Goal: Information Seeking & Learning: Learn about a topic

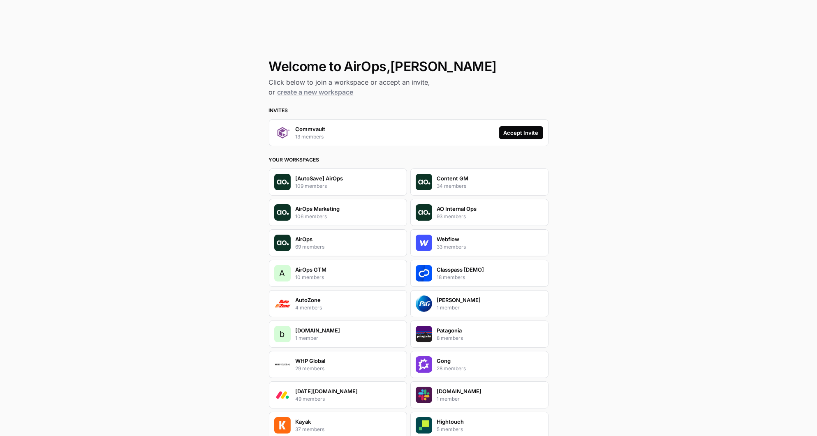
click at [525, 139] on button "Accept Invite" at bounding box center [521, 132] width 44 height 13
click at [524, 134] on div "Accept Invite" at bounding box center [521, 133] width 35 height 8
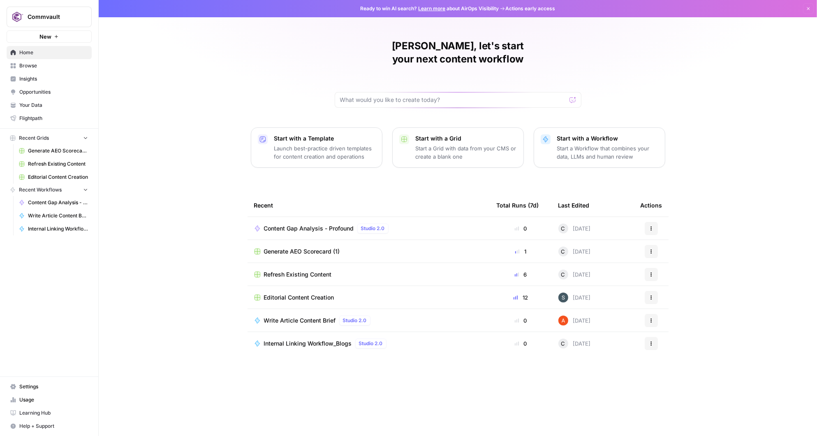
click at [41, 80] on span "Insights" at bounding box center [53, 78] width 69 height 7
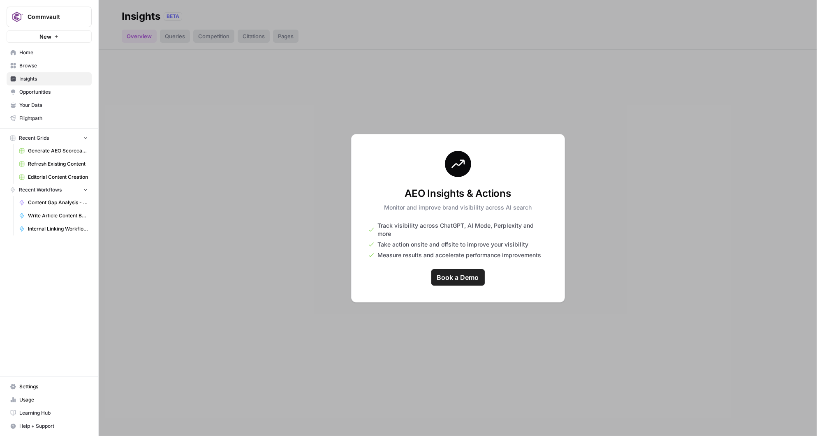
click at [242, 157] on div at bounding box center [458, 218] width 718 height 436
click at [27, 64] on span "Browse" at bounding box center [53, 65] width 69 height 7
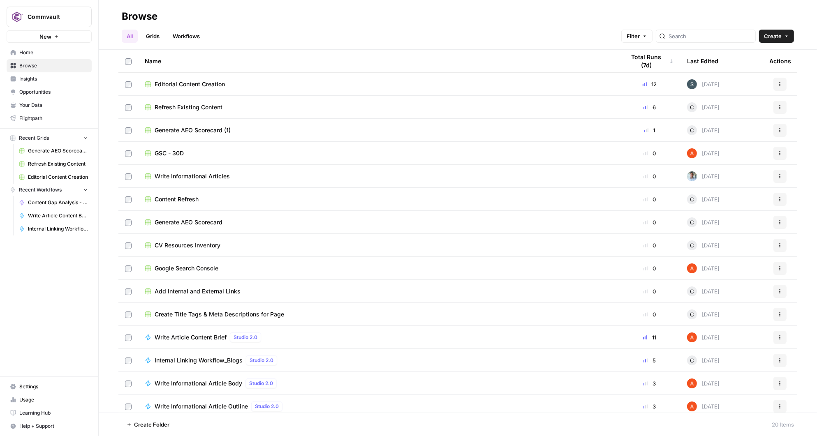
click at [29, 146] on link "Generate AEO Scorecard (1)" at bounding box center [53, 150] width 76 height 13
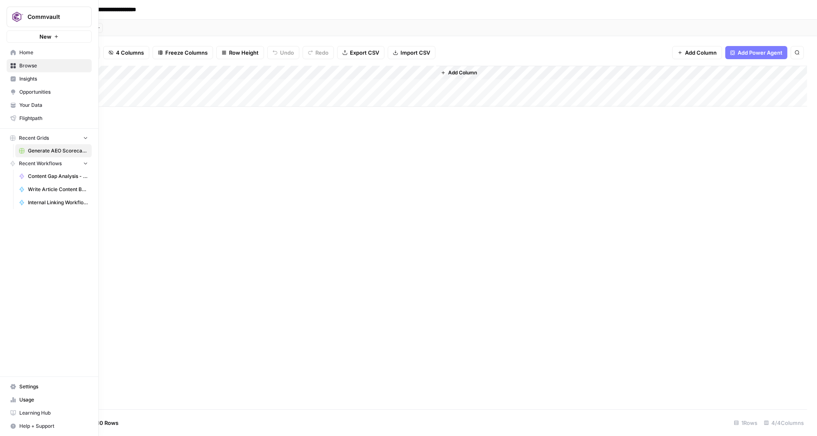
click at [44, 386] on span "Settings" at bounding box center [53, 386] width 69 height 7
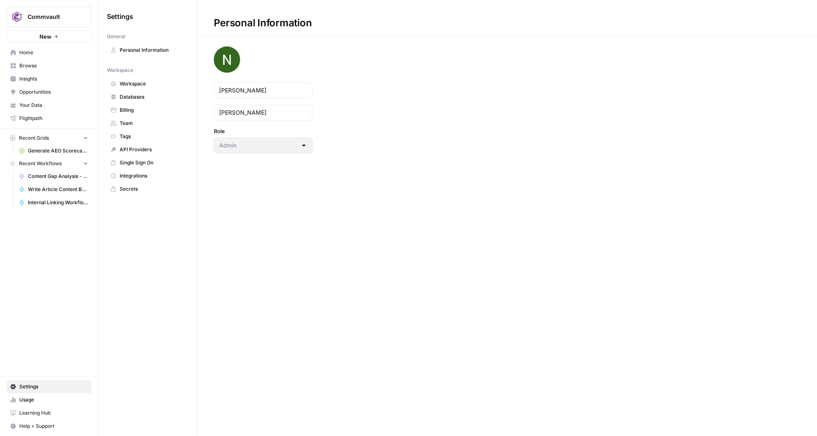
click at [26, 397] on span "Usage" at bounding box center [53, 399] width 69 height 7
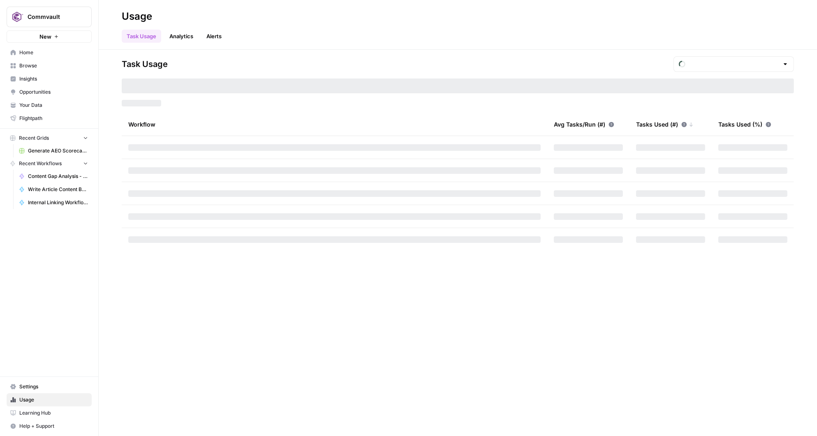
type input "October Tasks"
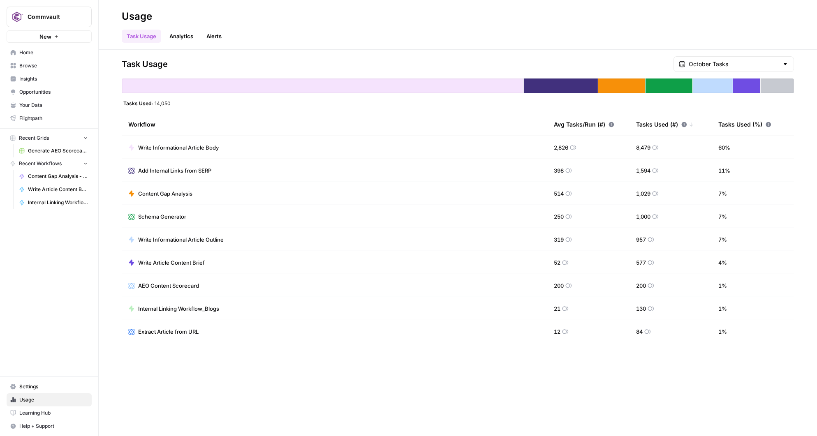
click at [759, 69] on div "October Tasks" at bounding box center [733, 64] width 120 height 16
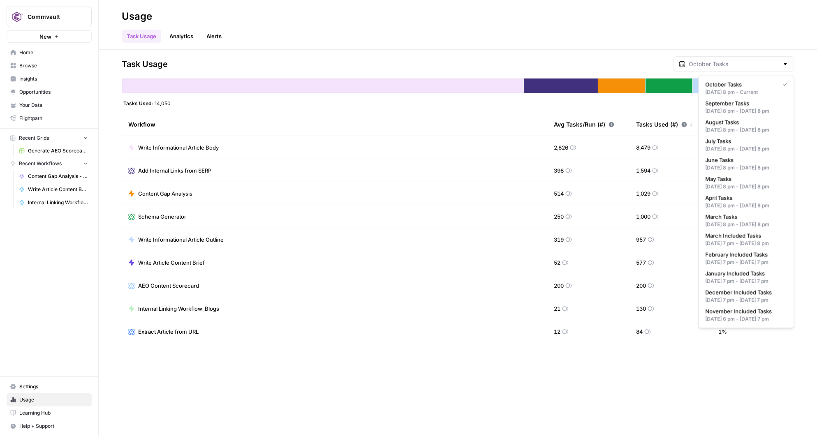
type input "October Tasks"
click at [727, 34] on div "Task Usage Analytics Alerts" at bounding box center [458, 33] width 672 height 20
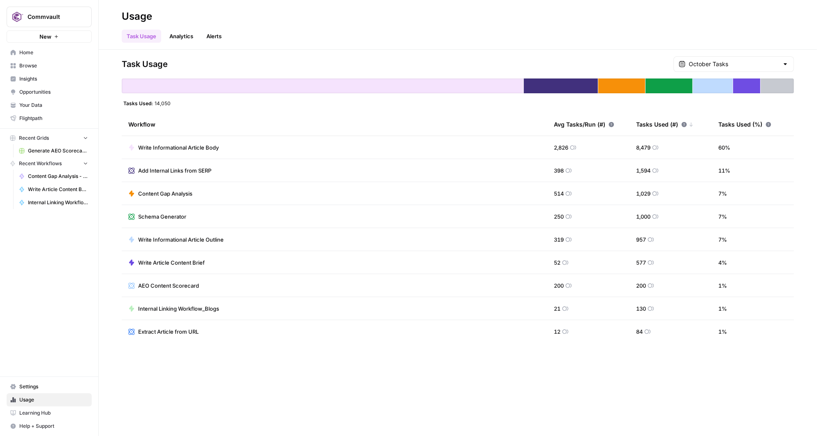
click at [736, 54] on div "Task Usage October Tasks Tasks Used: 14,050 Workflow Avg Tasks/Run (#) Tasks Us…" at bounding box center [458, 243] width 718 height 386
click at [736, 60] on input "text" at bounding box center [734, 64] width 90 height 8
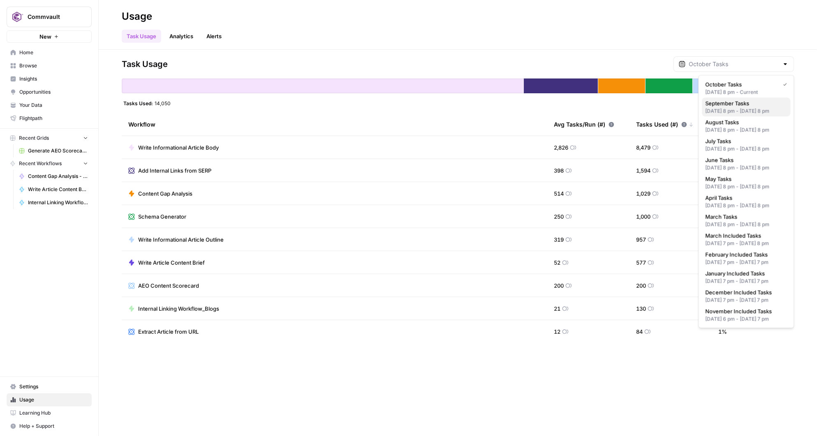
click at [734, 101] on span "September Tasks" at bounding box center [744, 103] width 79 height 8
type input "September Tasks"
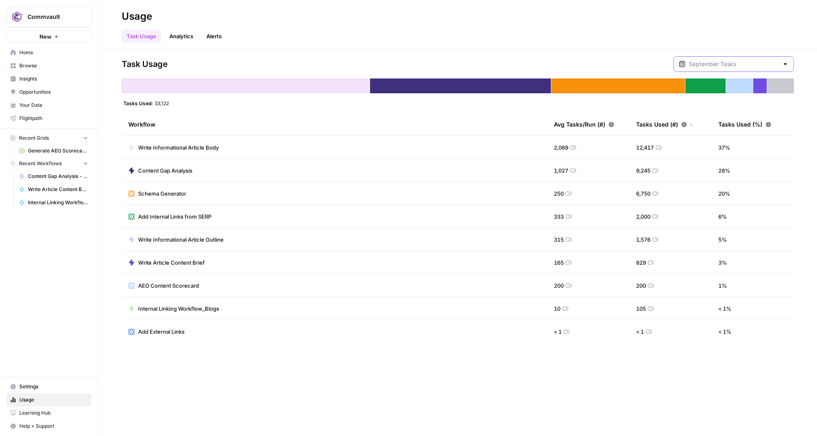
click at [734, 61] on input "text" at bounding box center [734, 64] width 90 height 8
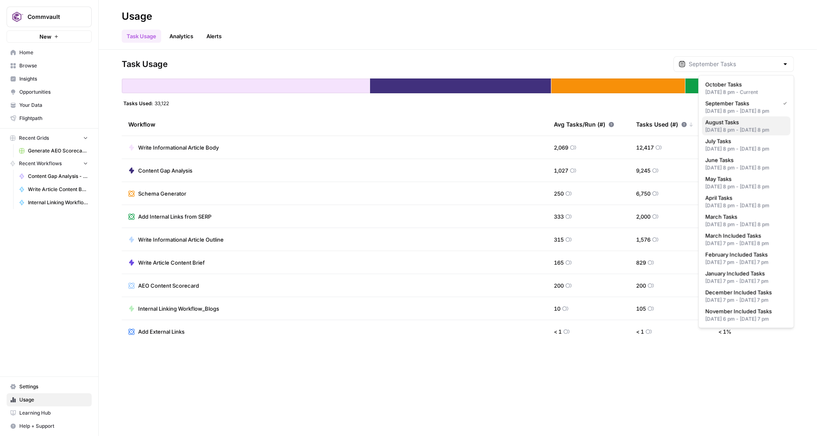
click at [741, 126] on span "August Tasks" at bounding box center [744, 122] width 79 height 8
type input "August Tasks"
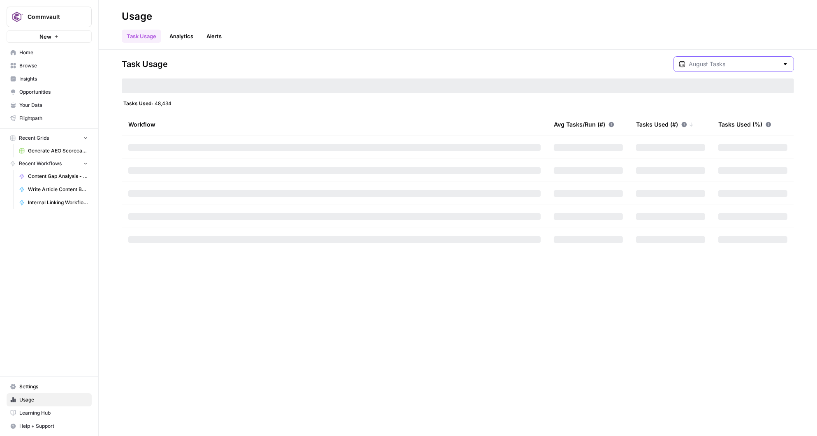
click at [736, 60] on input "text" at bounding box center [734, 64] width 90 height 8
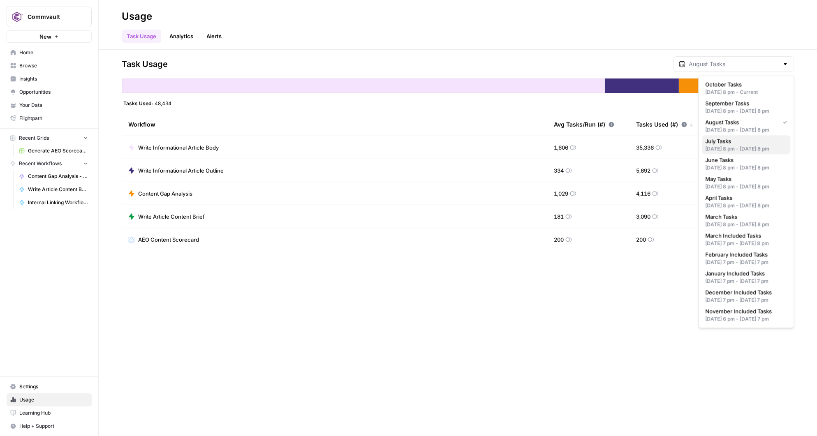
click at [739, 153] on div "Jun 30, 2025 8 pm - Jul 31, 2025 8 pm" at bounding box center [746, 148] width 82 height 7
type input "July Tasks"
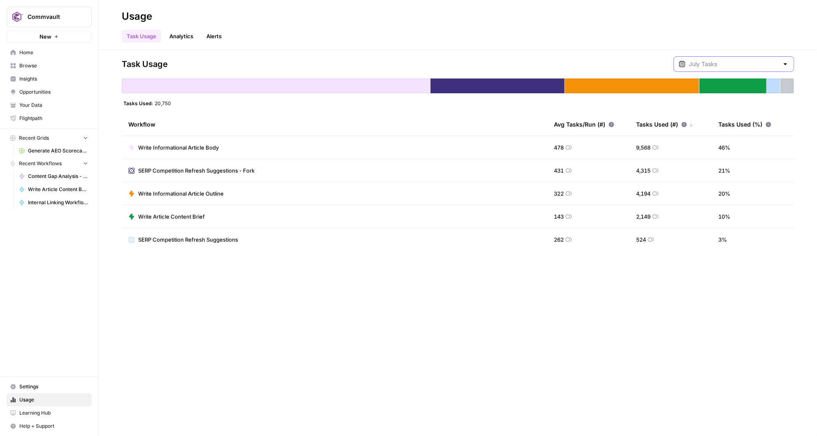
click at [724, 67] on input "text" at bounding box center [734, 64] width 90 height 8
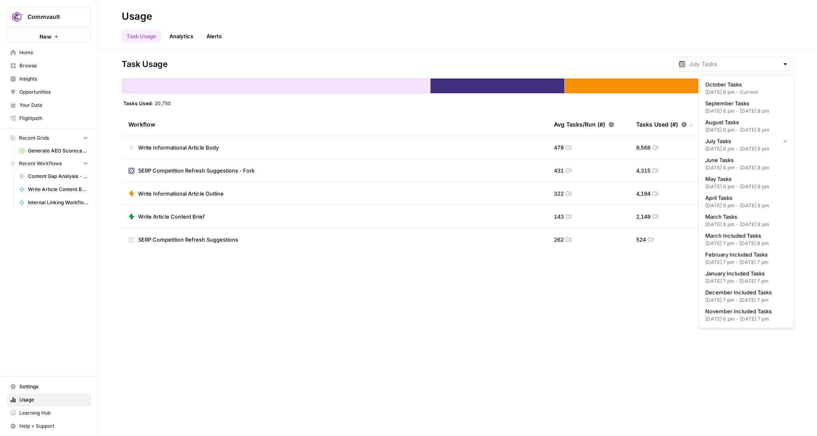
type input "July Tasks"
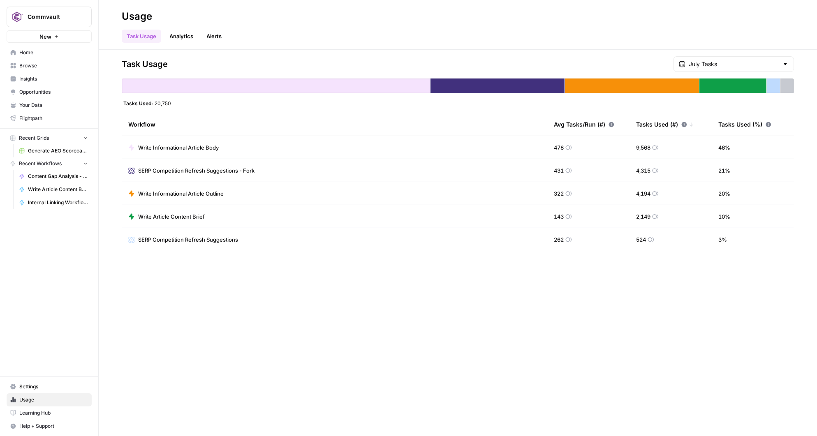
click at [660, 111] on div "Task Usage July Tasks Tasks Used: 20,750 Workflow Avg Tasks/Run (#) Tasks Used …" at bounding box center [458, 153] width 672 height 195
click at [728, 62] on input "text" at bounding box center [734, 64] width 90 height 8
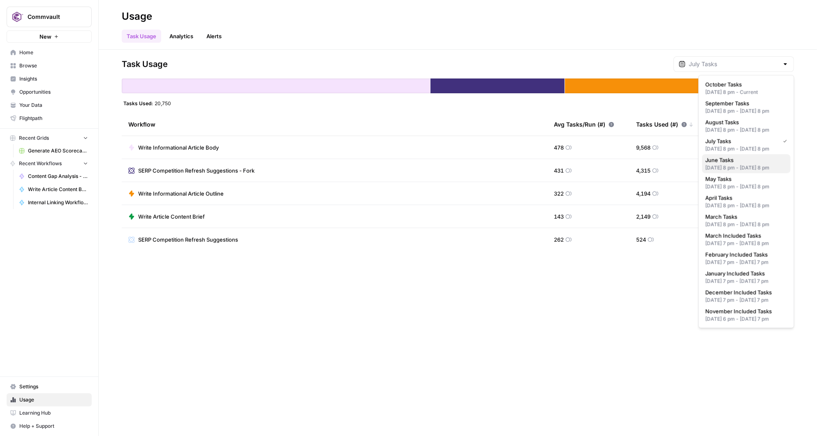
click at [735, 171] on div "May 31, 2025 8 pm - Jun 30, 2025 8 pm" at bounding box center [746, 167] width 82 height 7
type input "June Tasks"
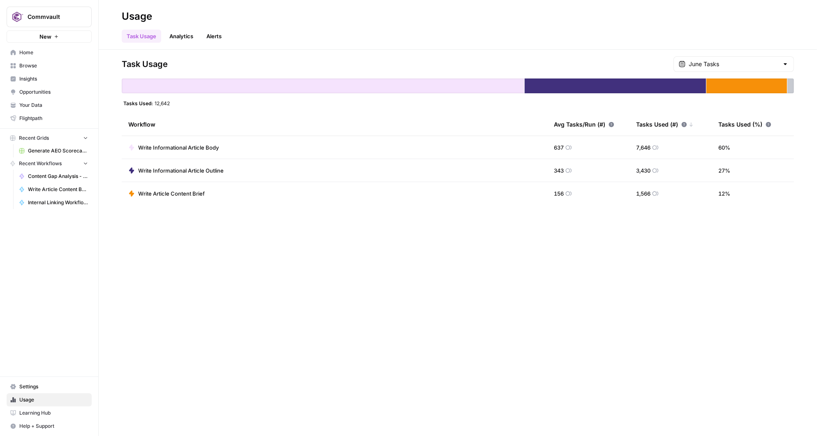
click at [726, 71] on div "June Tasks" at bounding box center [733, 64] width 120 height 16
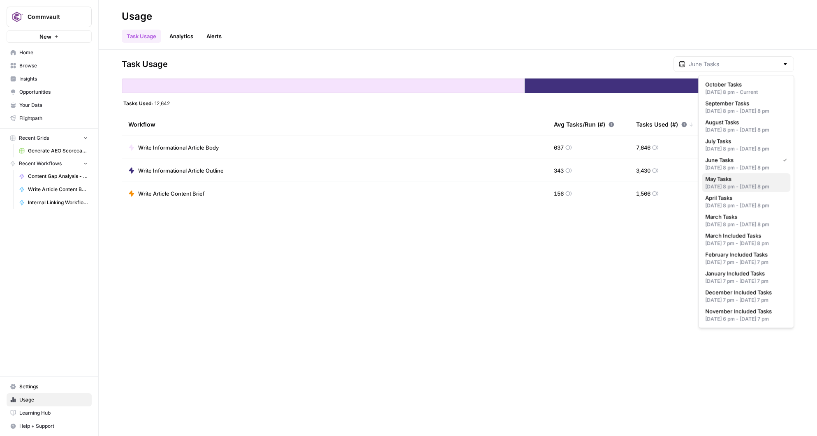
click at [736, 190] on div "Apr 30, 2025 8 pm - May 31, 2025 8 pm" at bounding box center [746, 186] width 82 height 7
type input "May Tasks"
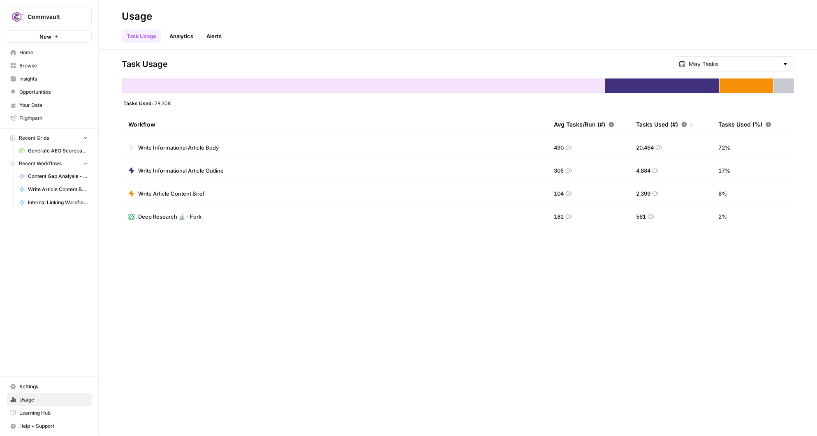
click at [451, 34] on div "Task Usage Analytics Alerts" at bounding box center [458, 33] width 672 height 20
click at [167, 144] on span "Write Informational Article Body" at bounding box center [178, 147] width 81 height 8
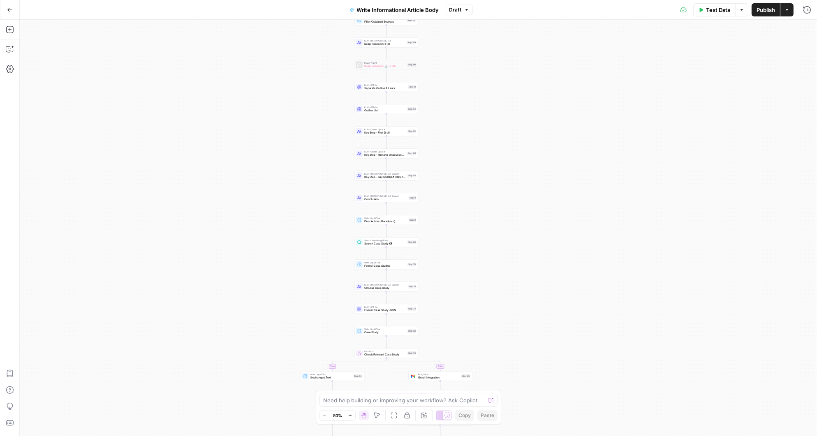
drag, startPoint x: 484, startPoint y: 208, endPoint x: 454, endPoint y: 120, distance: 92.6
click at [454, 120] on div "**********" at bounding box center [418, 228] width 797 height 417
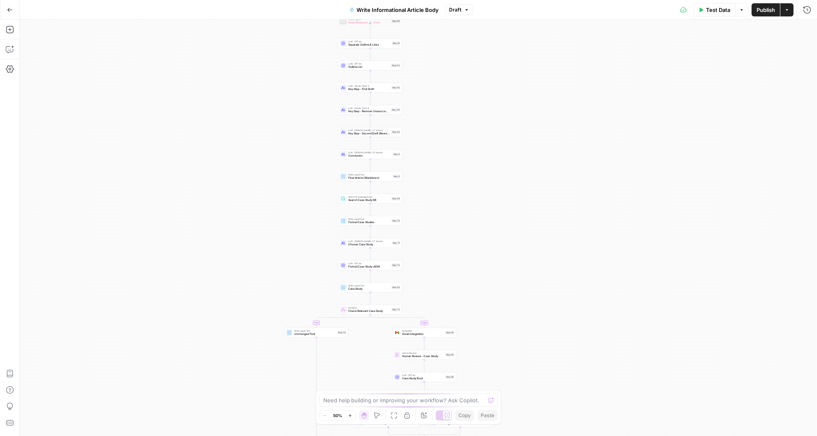
click at [474, 192] on div "**********" at bounding box center [418, 228] width 797 height 417
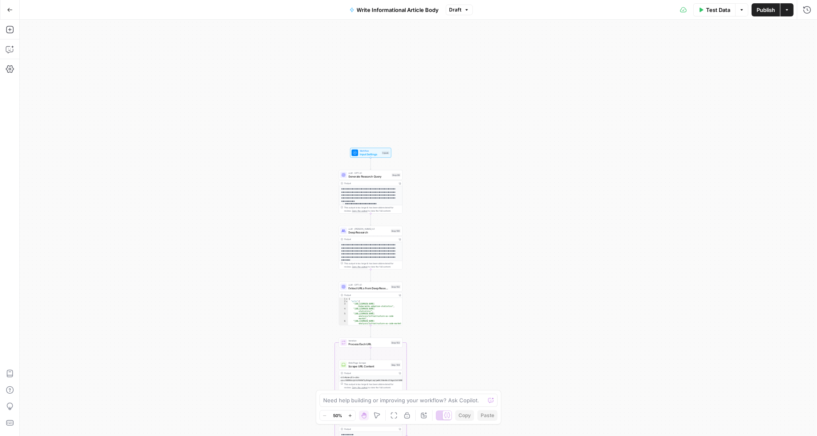
click at [474, 192] on div "**********" at bounding box center [418, 228] width 797 height 417
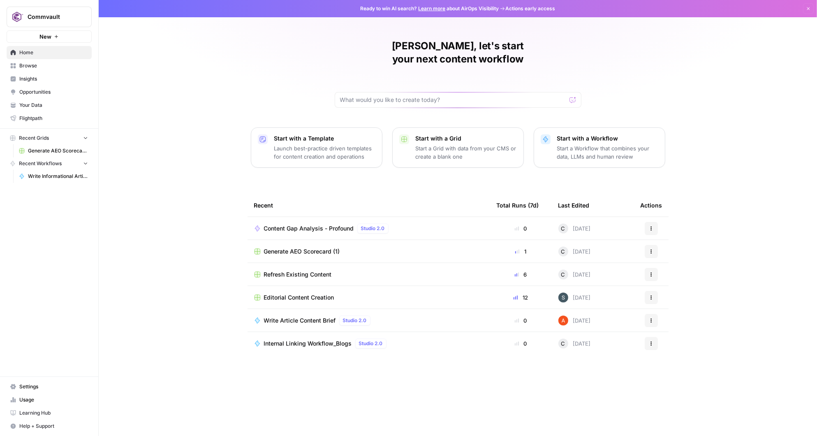
click at [287, 50] on div "Nick, let's start your next content workflow Start with a Template Launch best-…" at bounding box center [458, 218] width 718 height 436
click at [56, 16] on span "Commvault" at bounding box center [53, 17] width 50 height 8
click at [189, 63] on div "Nick, let's start your next content workflow Start with a Template Launch best-…" at bounding box center [458, 218] width 718 height 436
click at [51, 15] on span "Commvault" at bounding box center [53, 17] width 50 height 8
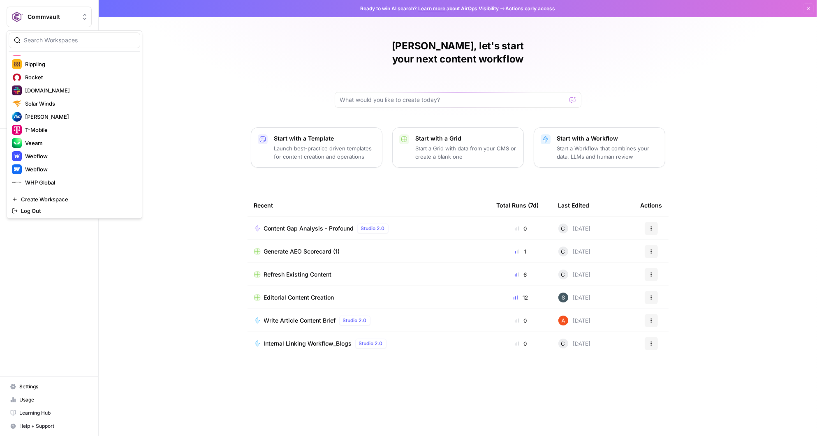
scroll to position [513, 0]
click at [51, 152] on span "Webflow" at bounding box center [79, 154] width 109 height 8
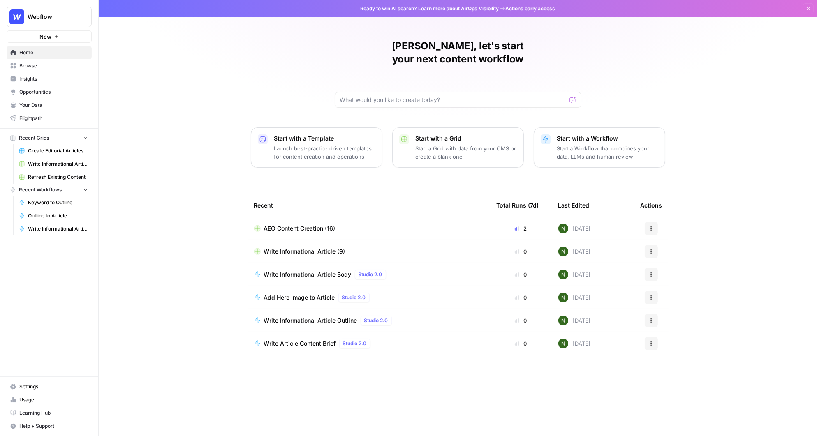
click at [171, 103] on div "Nick, let's start your next content workflow Start with a Template Launch best-…" at bounding box center [458, 218] width 718 height 436
click at [44, 82] on span "Insights" at bounding box center [53, 78] width 69 height 7
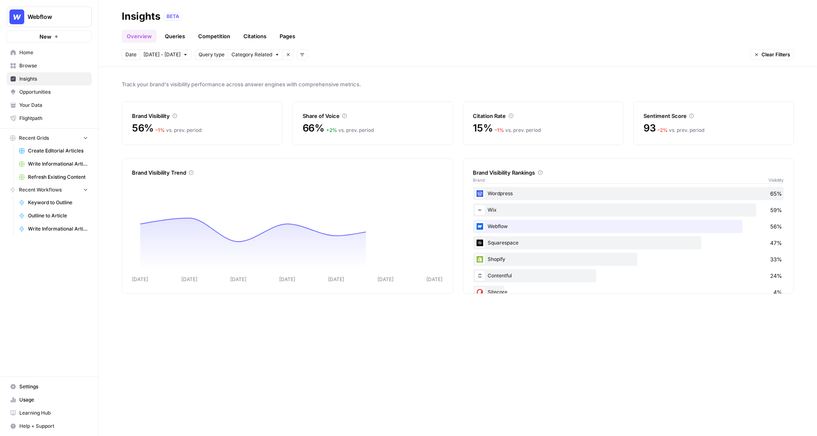
click at [177, 37] on link "Queries" at bounding box center [175, 36] width 30 height 13
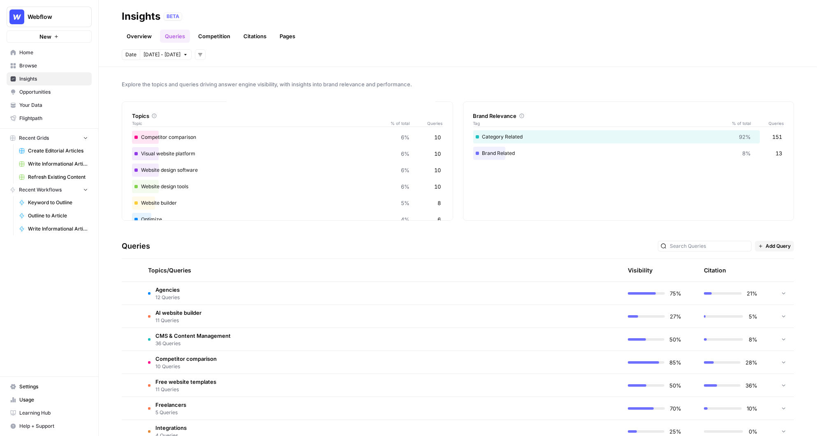
scroll to position [99, 0]
click at [273, 294] on td "Agencies 12 Queries" at bounding box center [342, 293] width 402 height 23
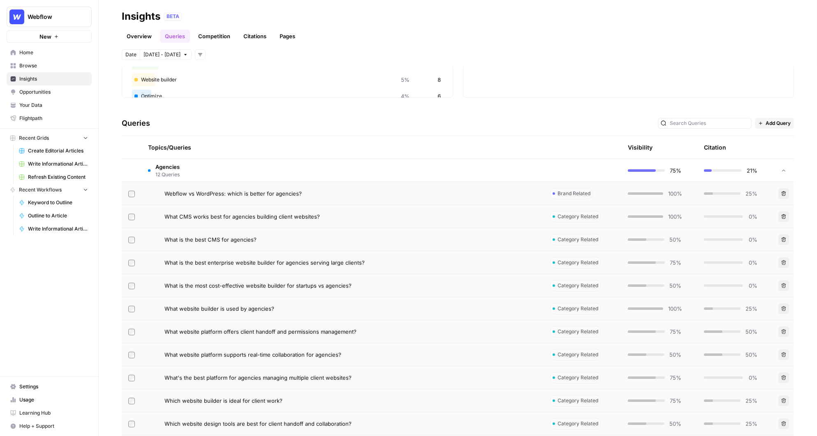
scroll to position [124, 0]
click at [410, 189] on div "Webflow vs WordPress: which is better for agencies?" at bounding box center [350, 193] width 372 height 8
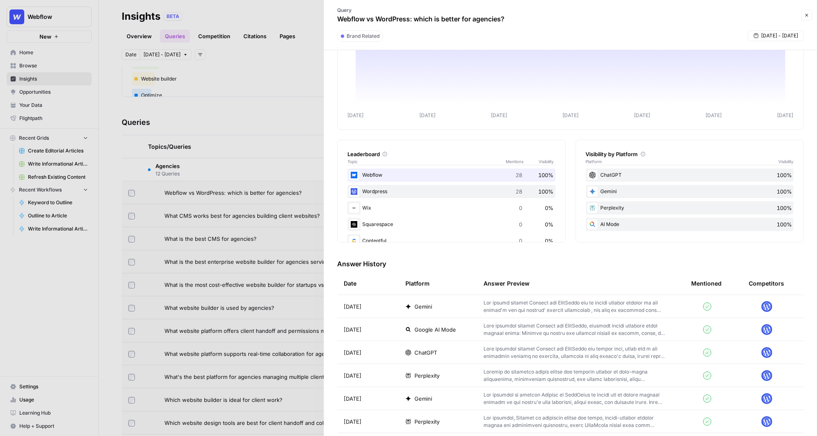
scroll to position [49, 0]
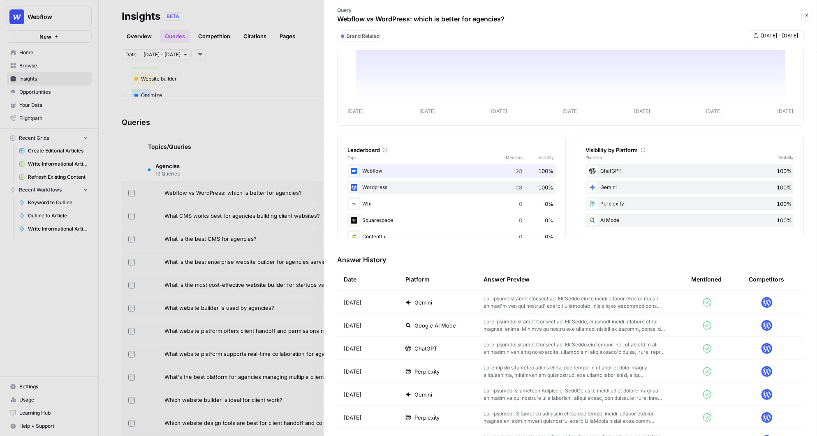
click at [463, 353] on td "ChatGPT" at bounding box center [438, 348] width 78 height 23
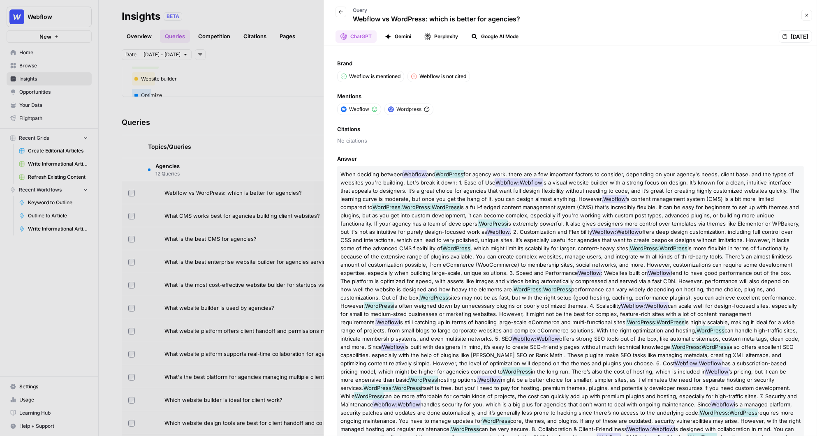
click at [242, 86] on div at bounding box center [408, 218] width 817 height 436
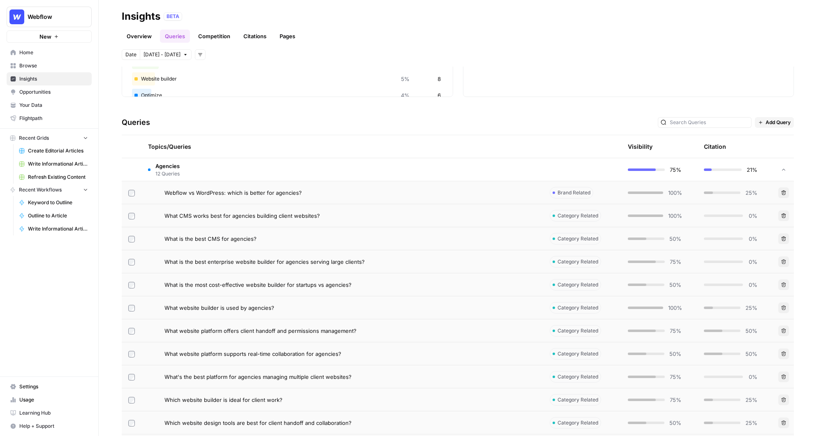
click at [139, 43] on header "Insights BETA Overview Queries Competition Citations Pages Date Oct 3 - Oct 9 A…" at bounding box center [458, 33] width 718 height 67
click at [138, 35] on link "Overview" at bounding box center [139, 36] width 35 height 13
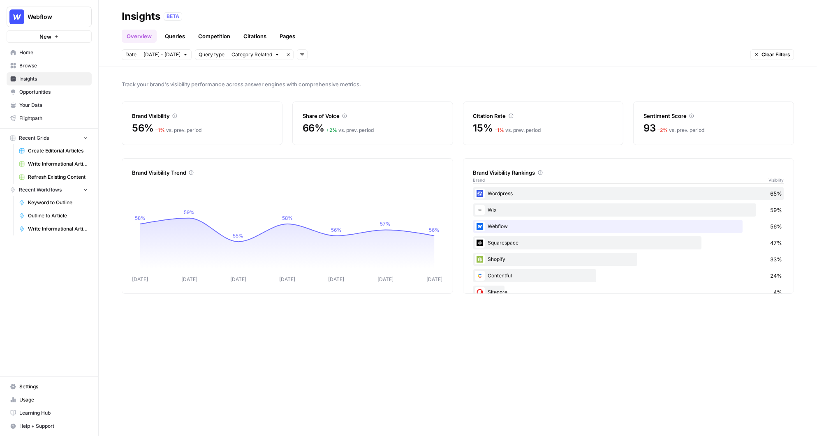
click at [24, 89] on span "Opportunities" at bounding box center [53, 91] width 69 height 7
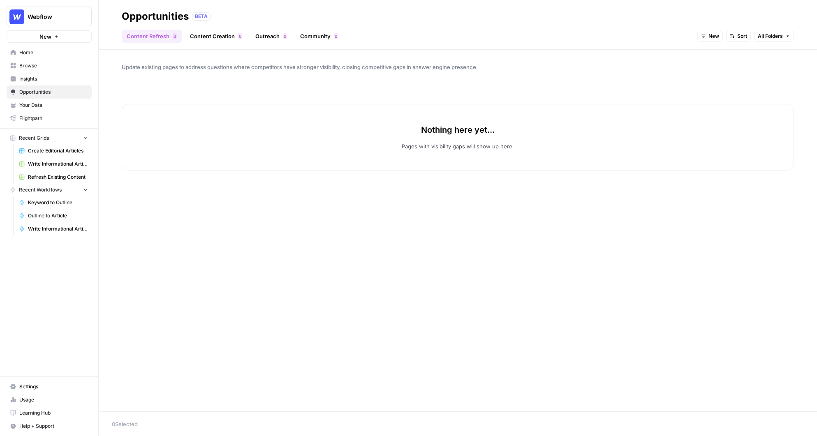
click at [729, 36] on button "Sort" at bounding box center [738, 36] width 25 height 11
click at [712, 35] on span "New" at bounding box center [713, 35] width 11 height 7
click at [709, 77] on div "button" at bounding box center [708, 77] width 6 height 6
click at [710, 36] on span "In Progress" at bounding box center [706, 35] width 28 height 7
click at [691, 88] on div "button" at bounding box center [692, 89] width 6 height 6
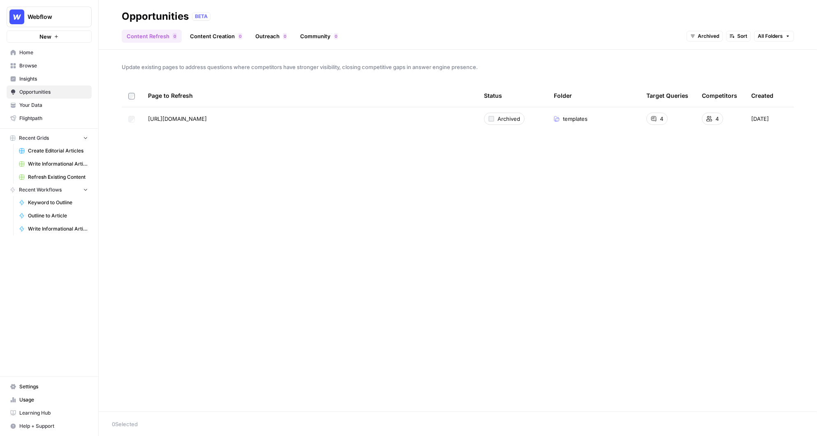
click at [491, 115] on div "Archived" at bounding box center [504, 119] width 41 height 12
click at [702, 204] on div "Update existing pages to address questions where competitors have stronger visi…" at bounding box center [458, 231] width 718 height 362
click at [565, 117] on span "templates" at bounding box center [575, 119] width 25 height 8
click at [491, 120] on div at bounding box center [491, 119] width 6 height 6
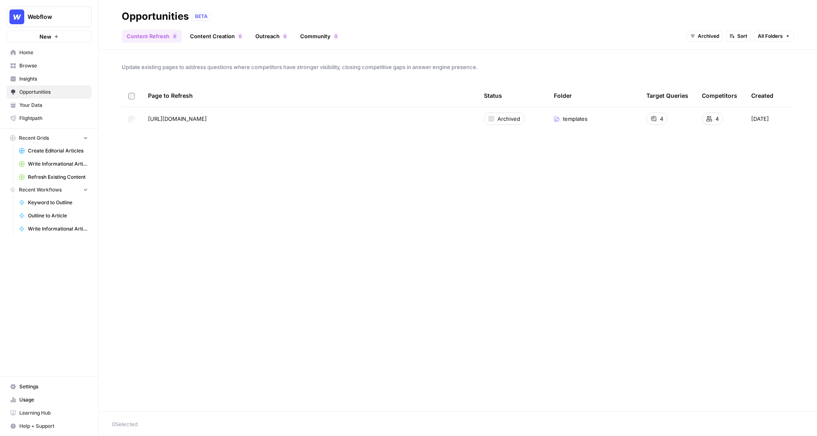
click at [491, 120] on div at bounding box center [491, 119] width 6 height 6
click at [201, 121] on span "https://webflow.com/templates" at bounding box center [177, 119] width 59 height 8
click at [220, 37] on link "Content Creation 0" at bounding box center [216, 36] width 62 height 13
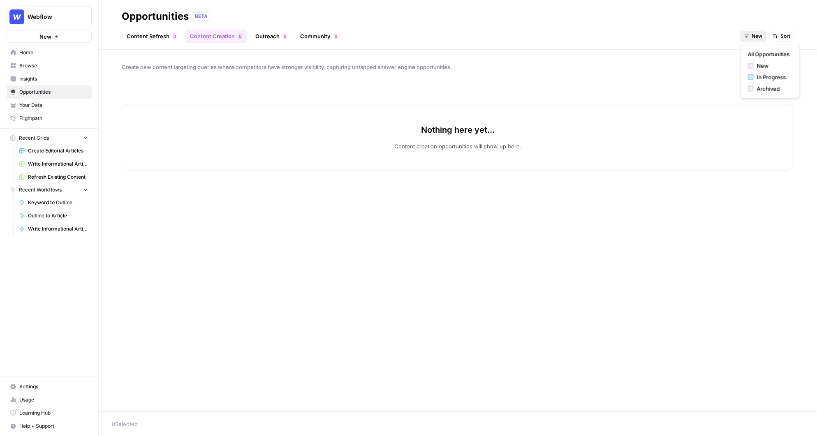
click at [750, 34] on button "New" at bounding box center [753, 36] width 25 height 11
click at [761, 74] on span "In Progress" at bounding box center [773, 77] width 33 height 8
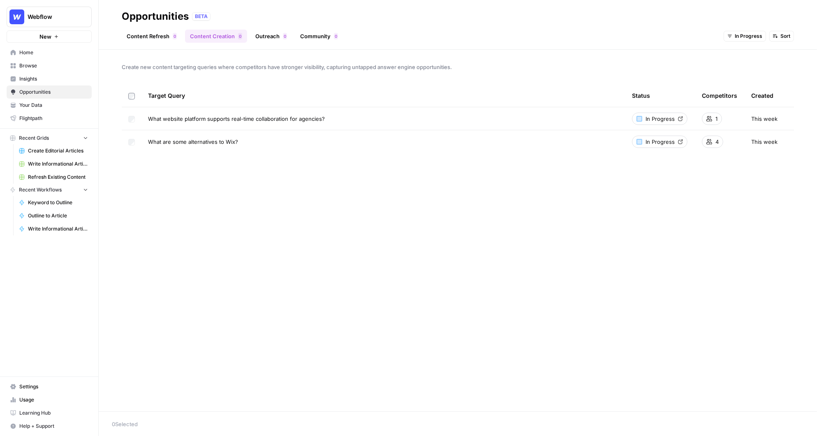
click at [680, 118] on icon at bounding box center [680, 118] width 5 height 5
click at [53, 24] on button "Webflow" at bounding box center [49, 17] width 85 height 21
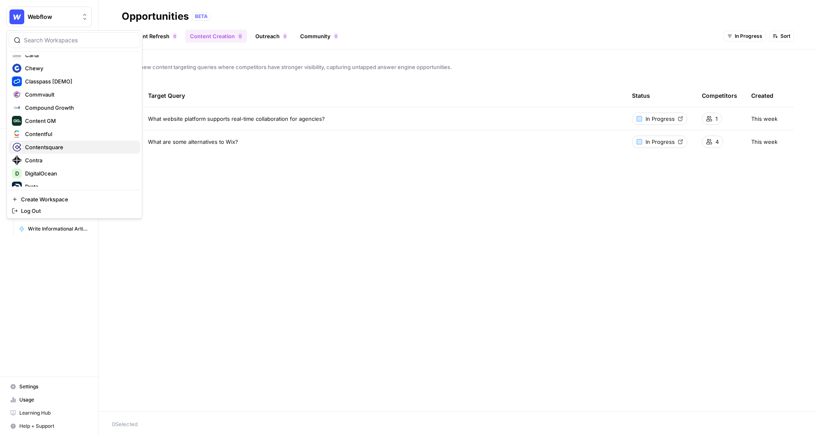
scroll to position [202, 0]
click at [62, 99] on span "Commvault" at bounding box center [79, 96] width 109 height 8
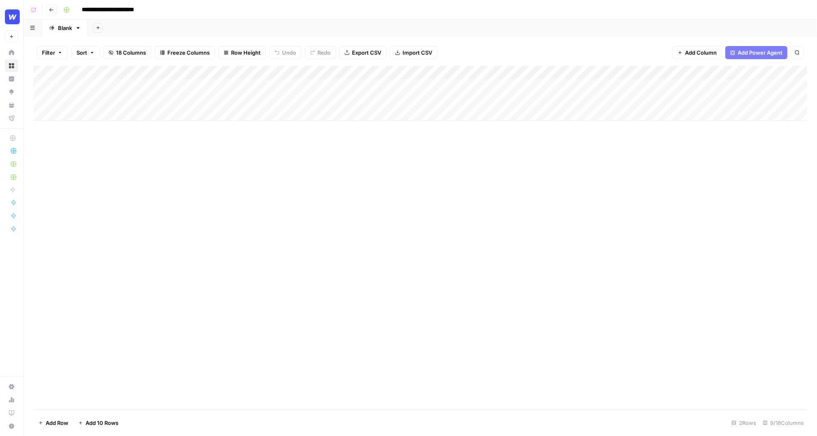
click at [294, 176] on div "Add Column" at bounding box center [420, 238] width 774 height 344
click at [247, 237] on div "Add Column" at bounding box center [420, 238] width 774 height 344
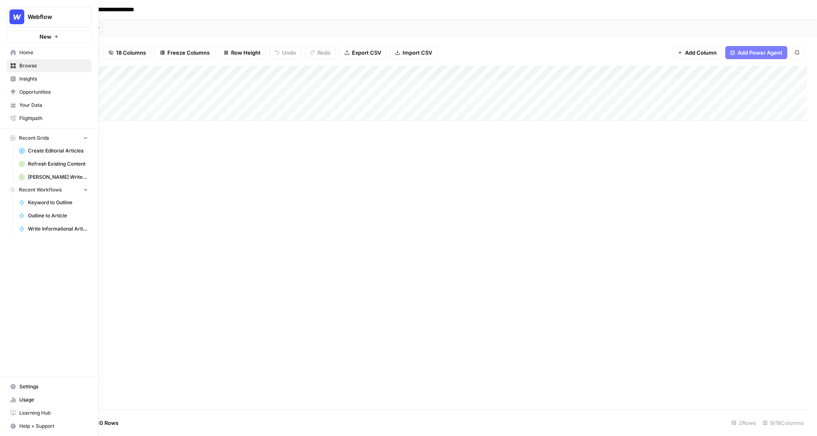
click at [20, 78] on span "Insights" at bounding box center [53, 78] width 69 height 7
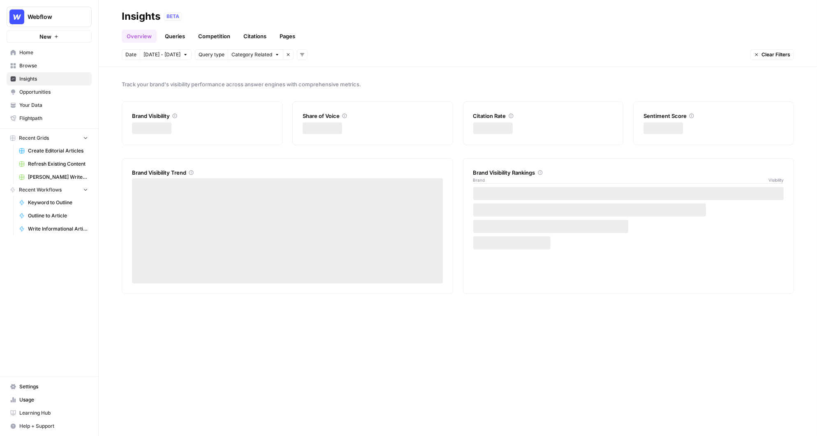
click at [24, 77] on span "Insights" at bounding box center [53, 78] width 69 height 7
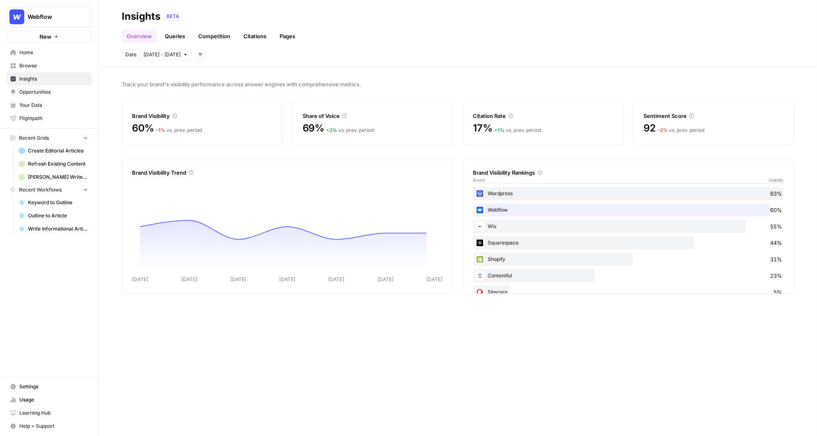
click at [206, 32] on link "Competition" at bounding box center [214, 36] width 42 height 13
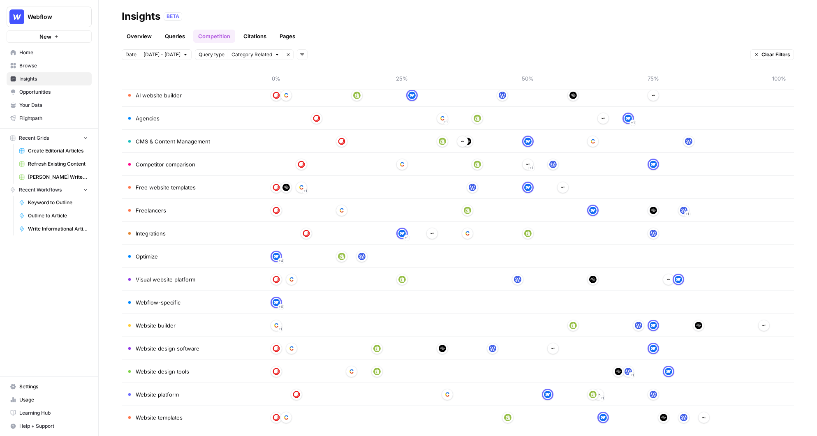
scroll to position [71, 0]
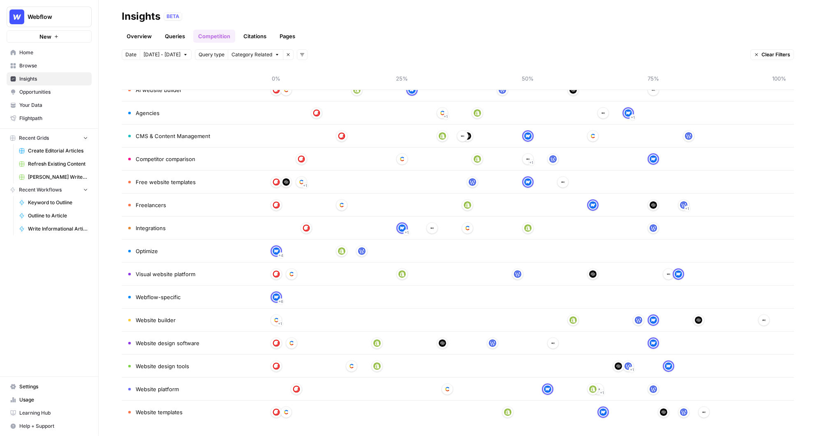
click at [352, 145] on td at bounding box center [528, 136] width 532 height 23
click at [134, 34] on link "Overview" at bounding box center [139, 36] width 35 height 13
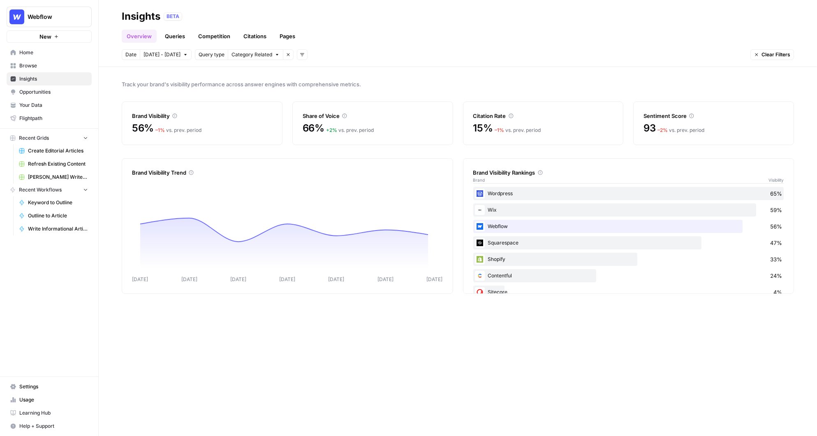
click at [40, 98] on link "Opportunities" at bounding box center [49, 92] width 85 height 13
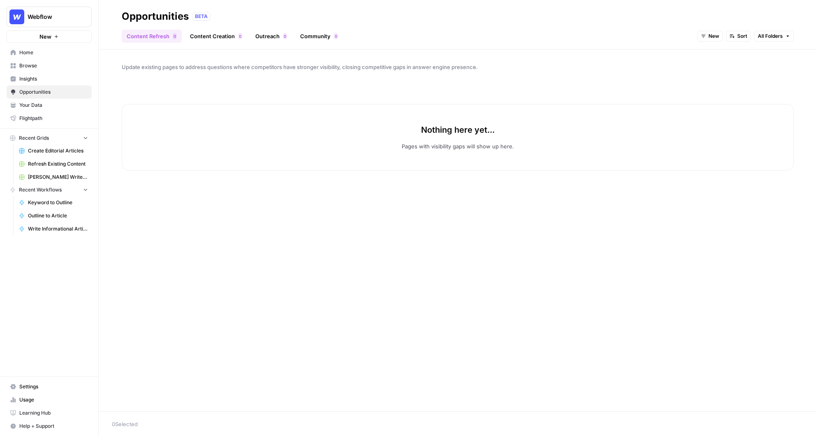
click at [713, 39] on span "New" at bounding box center [713, 35] width 11 height 7
click at [708, 77] on div "button" at bounding box center [708, 77] width 6 height 6
click at [700, 28] on div "Content Refresh 0 Content Creation 0 Outreach 0 Community 0 In Progress Sort Al…" at bounding box center [458, 33] width 672 height 20
click at [700, 38] on span "In Progress" at bounding box center [706, 35] width 28 height 7
click at [709, 78] on span "In Progress" at bounding box center [714, 77] width 33 height 8
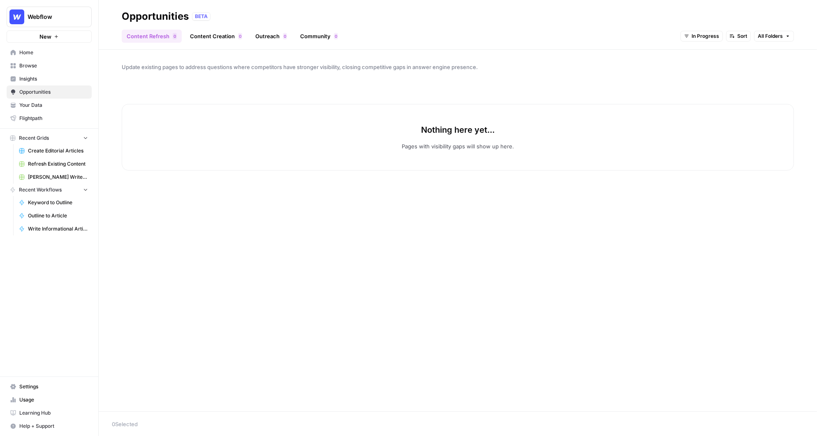
click at [218, 37] on link "Content Creation 0" at bounding box center [216, 36] width 62 height 13
click at [755, 35] on span "New" at bounding box center [757, 35] width 11 height 7
click at [766, 78] on span "In Progress" at bounding box center [773, 77] width 33 height 8
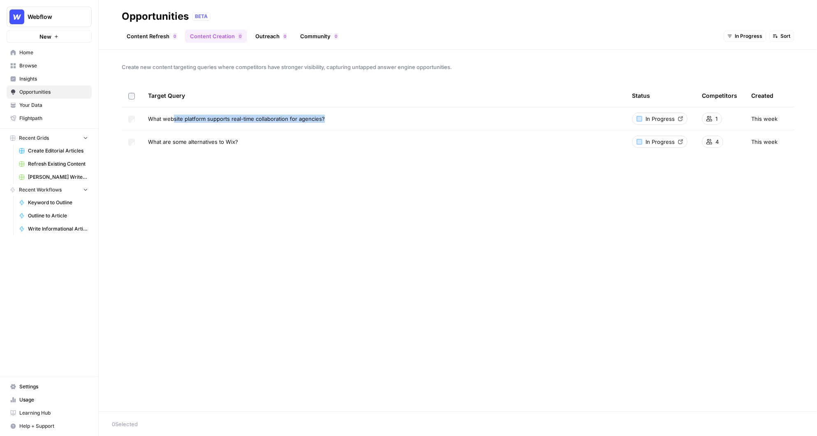
drag, startPoint x: 332, startPoint y: 121, endPoint x: 173, endPoint y: 114, distance: 158.9
click at [173, 115] on div "What website platform supports real-time collaboration for agencies?" at bounding box center [383, 119] width 471 height 8
click at [729, 110] on td "1" at bounding box center [719, 118] width 49 height 23
click at [164, 42] on link "Content Refresh 0" at bounding box center [152, 36] width 60 height 13
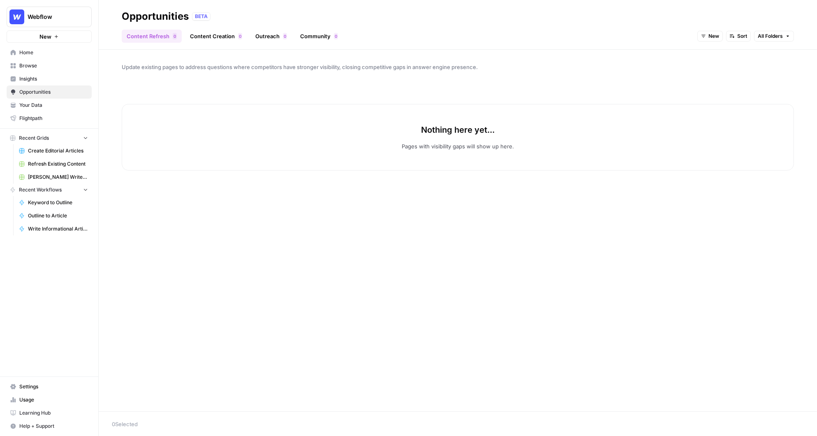
click at [210, 34] on link "Content Creation 0" at bounding box center [216, 36] width 62 height 13
click at [39, 77] on span "Insights" at bounding box center [53, 78] width 69 height 7
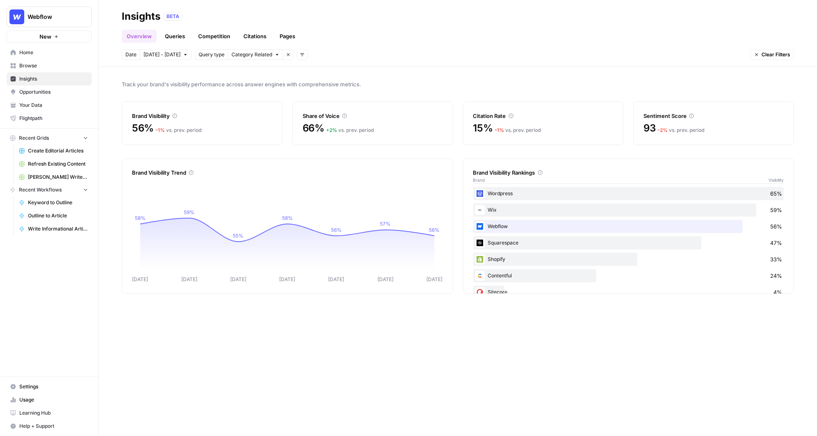
click at [169, 33] on link "Queries" at bounding box center [175, 36] width 30 height 13
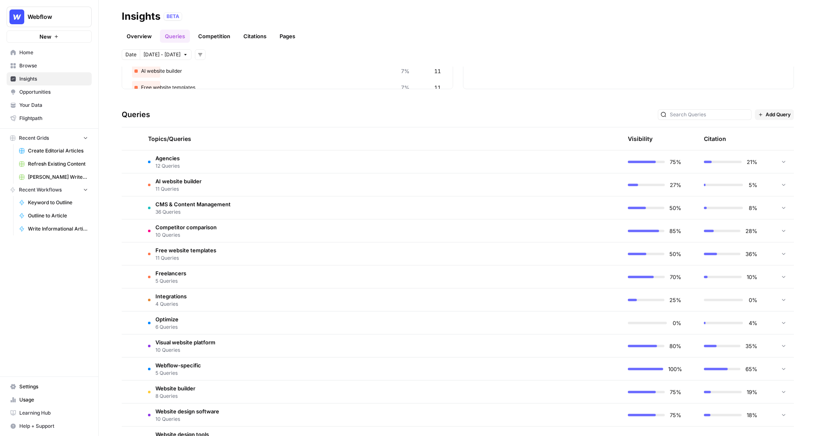
scroll to position [146, 0]
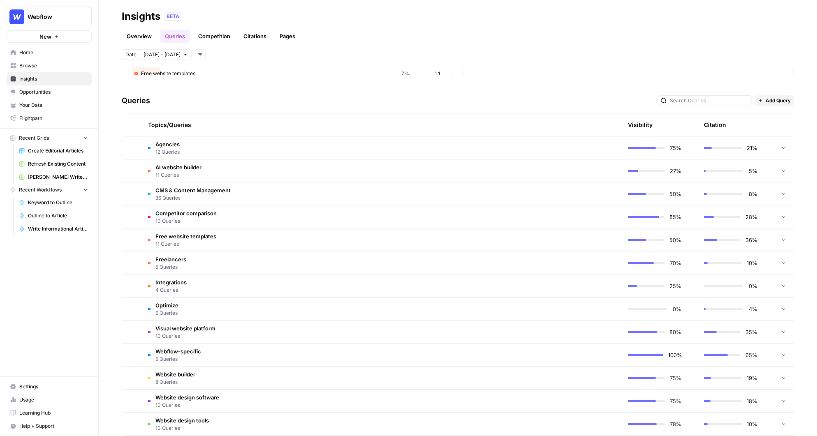
click at [357, 151] on td "Agencies 12 Queries" at bounding box center [342, 148] width 402 height 23
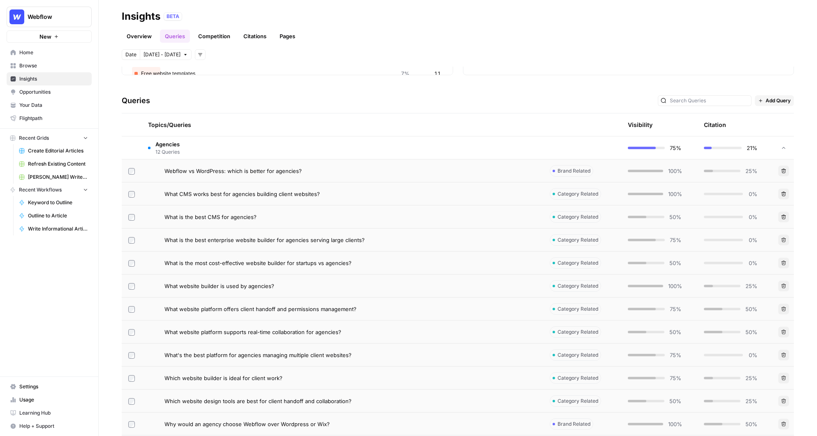
click at [352, 140] on td "Agencies 12 Queries" at bounding box center [342, 148] width 402 height 23
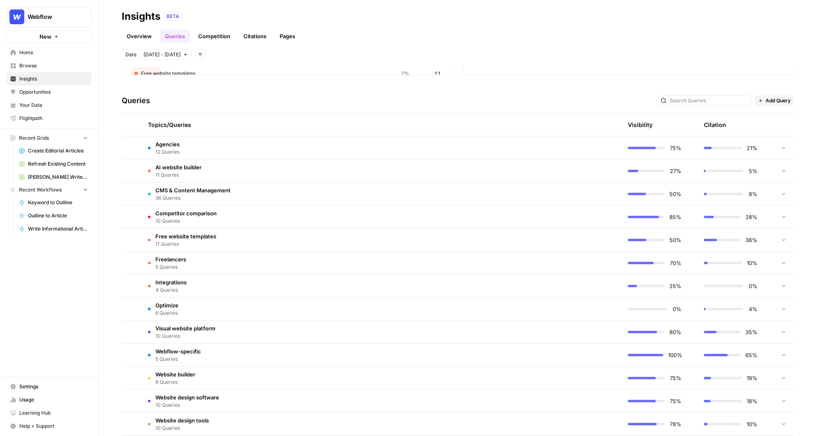
click at [355, 190] on td "CMS & Content Management 36 Queries" at bounding box center [342, 194] width 402 height 23
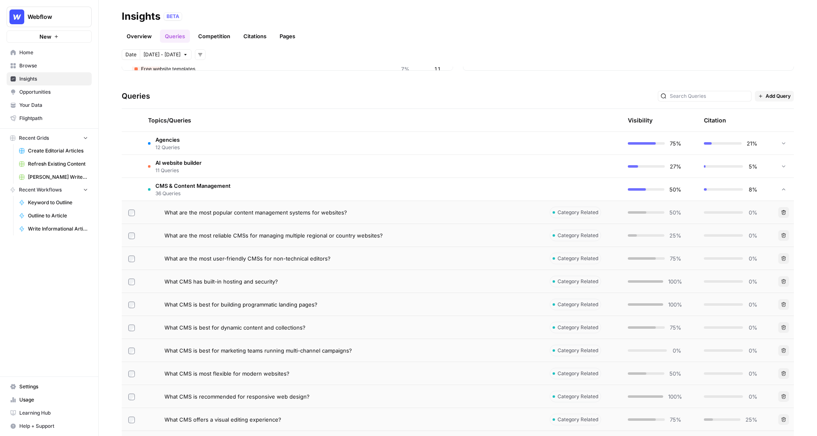
scroll to position [150, 0]
click at [354, 201] on td "What are the most popular content management systems for websites?" at bounding box center [342, 212] width 402 height 23
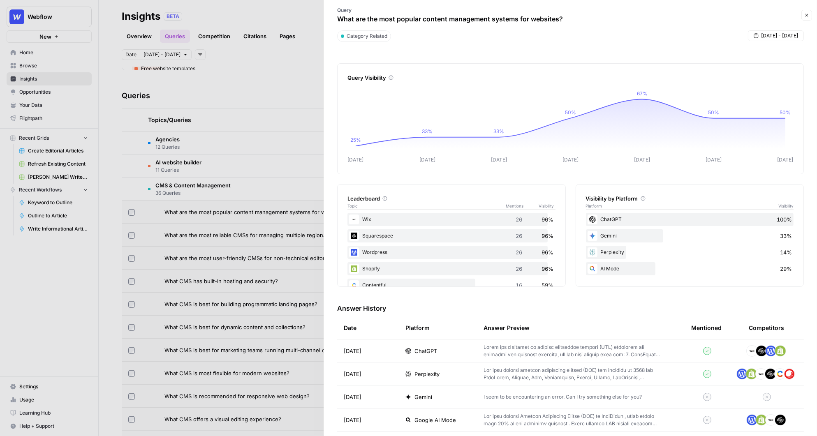
click at [293, 141] on div at bounding box center [408, 218] width 817 height 436
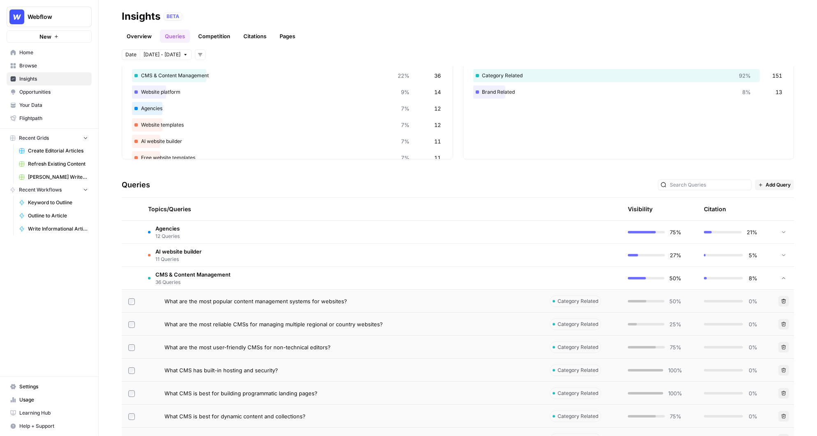
scroll to position [94, 0]
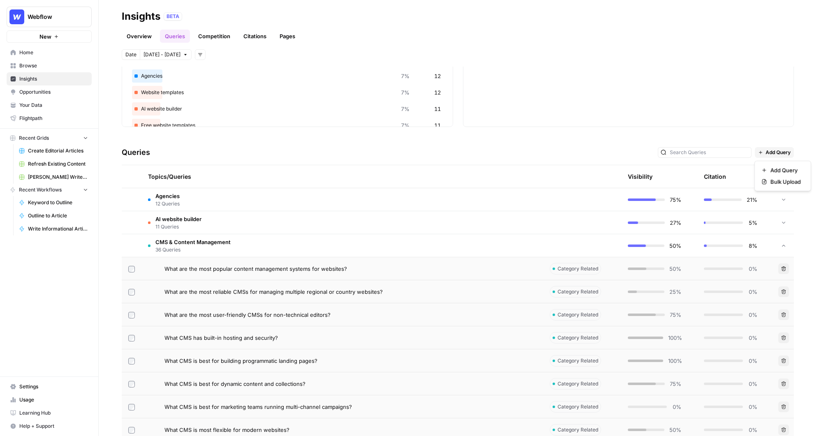
click at [779, 153] on span "Add Query" at bounding box center [778, 152] width 25 height 7
click at [778, 172] on span "Add Query" at bounding box center [786, 170] width 30 height 8
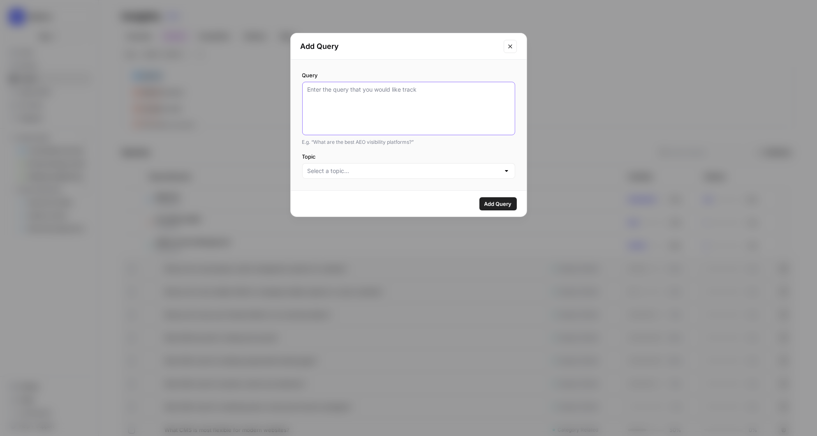
click at [361, 115] on textarea "Query" at bounding box center [409, 109] width 202 height 46
click at [360, 167] on div at bounding box center [408, 171] width 213 height 16
click at [350, 128] on textarea "Query" at bounding box center [409, 109] width 202 height 46
click at [356, 146] on div "Query E.g. “What are the best AEO visibility platforms?” Topic" at bounding box center [409, 125] width 236 height 131
click at [509, 44] on icon "Close modal" at bounding box center [510, 46] width 4 height 4
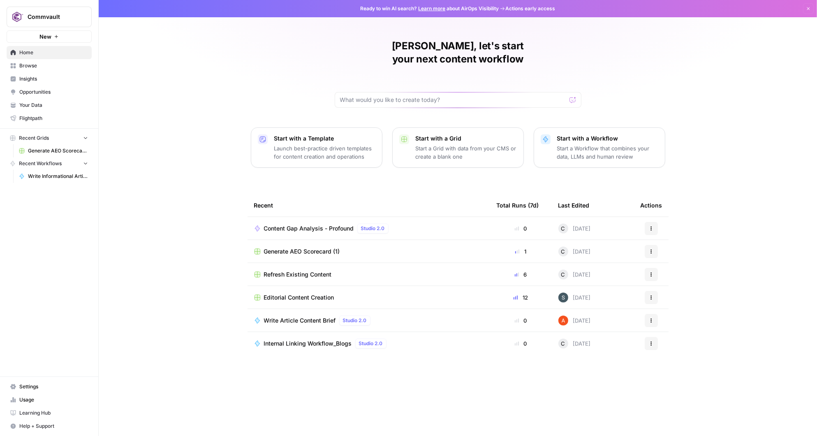
click at [34, 106] on span "Your Data" at bounding box center [53, 105] width 69 height 7
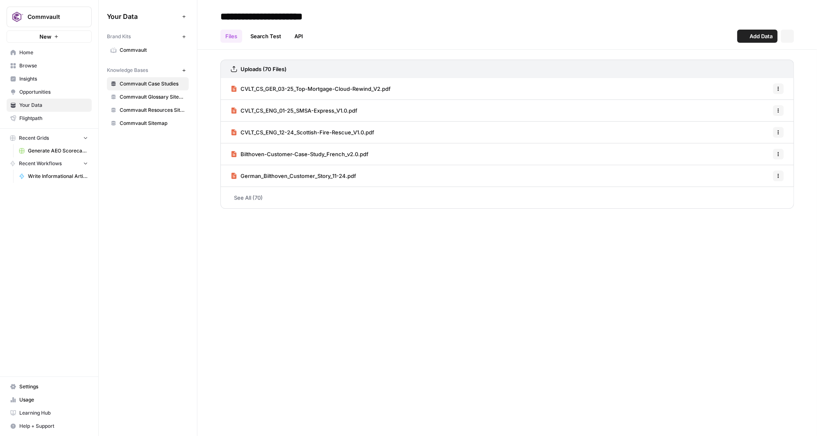
click at [146, 47] on span "Commvault" at bounding box center [152, 49] width 65 height 7
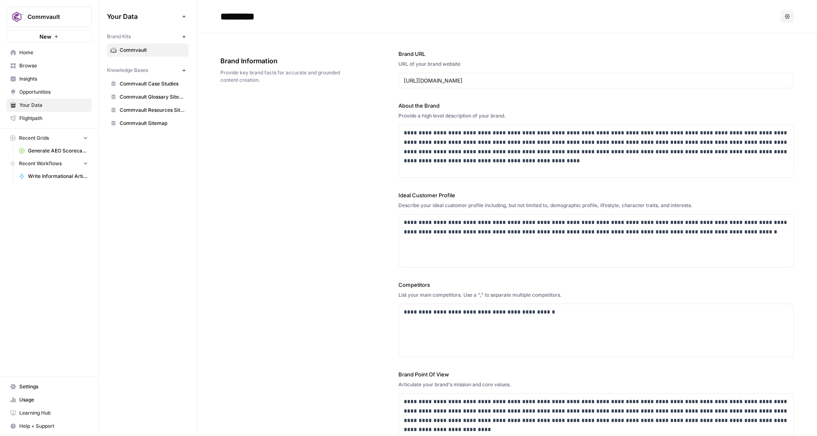
scroll to position [109, 0]
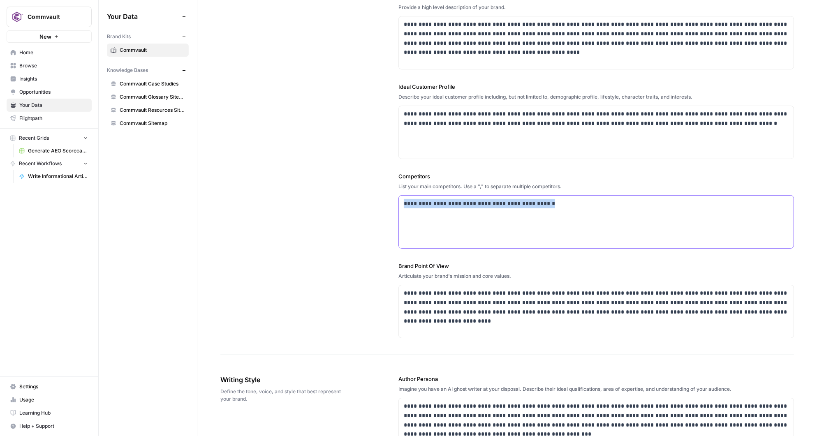
drag, startPoint x: 547, startPoint y: 205, endPoint x: 393, endPoint y: 196, distance: 154.9
click at [393, 197] on div "**********" at bounding box center [507, 140] width 574 height 430
click at [365, 204] on div "**********" at bounding box center [507, 140] width 574 height 430
